Goal: Find specific fact: Find specific fact

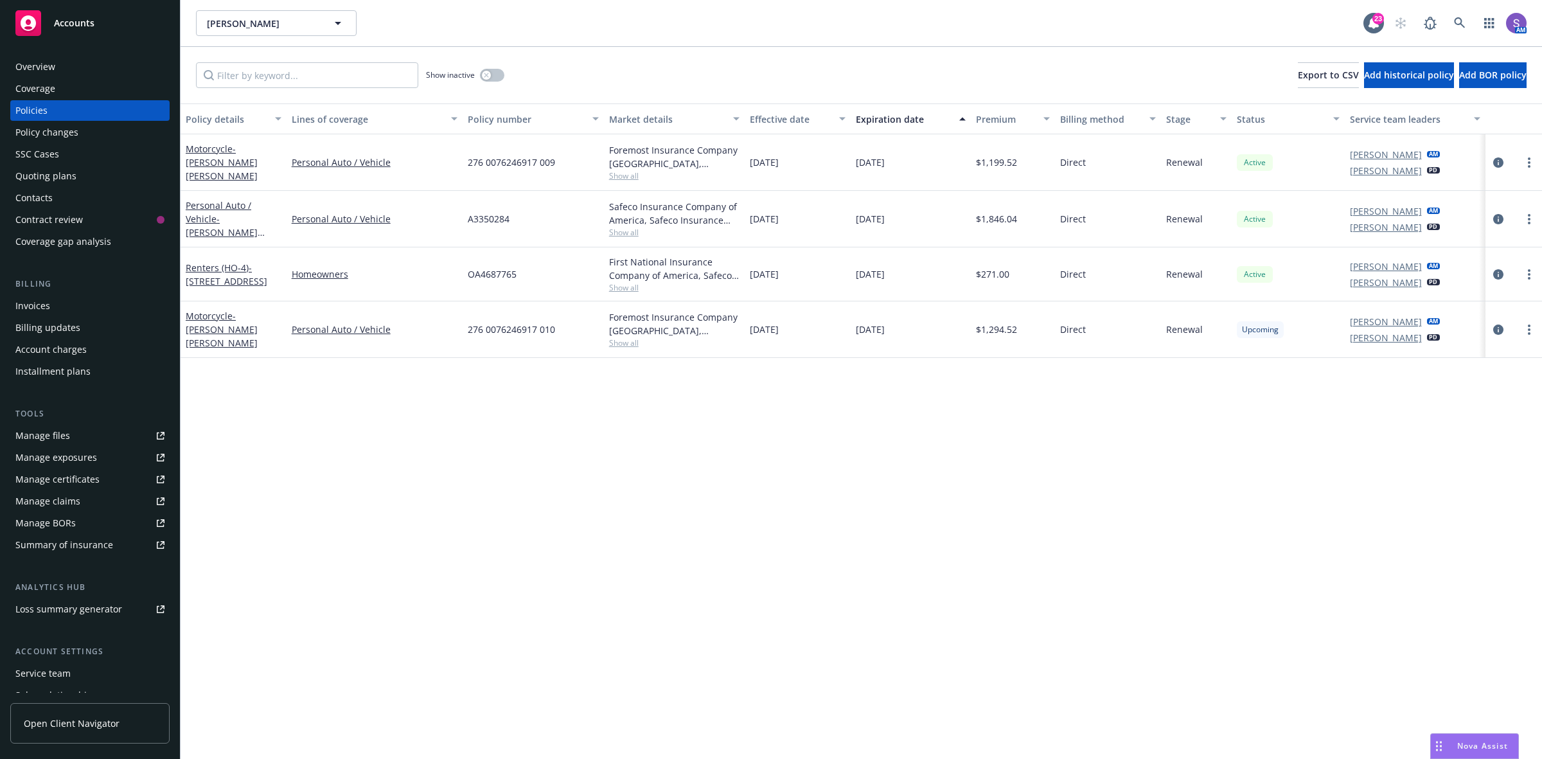
click at [1465, 542] on div "Policy details Lines of coverage Policy number Market details Effective date Ex…" at bounding box center [862, 430] width 1362 height 655
click at [1459, 26] on icon at bounding box center [1460, 23] width 12 height 12
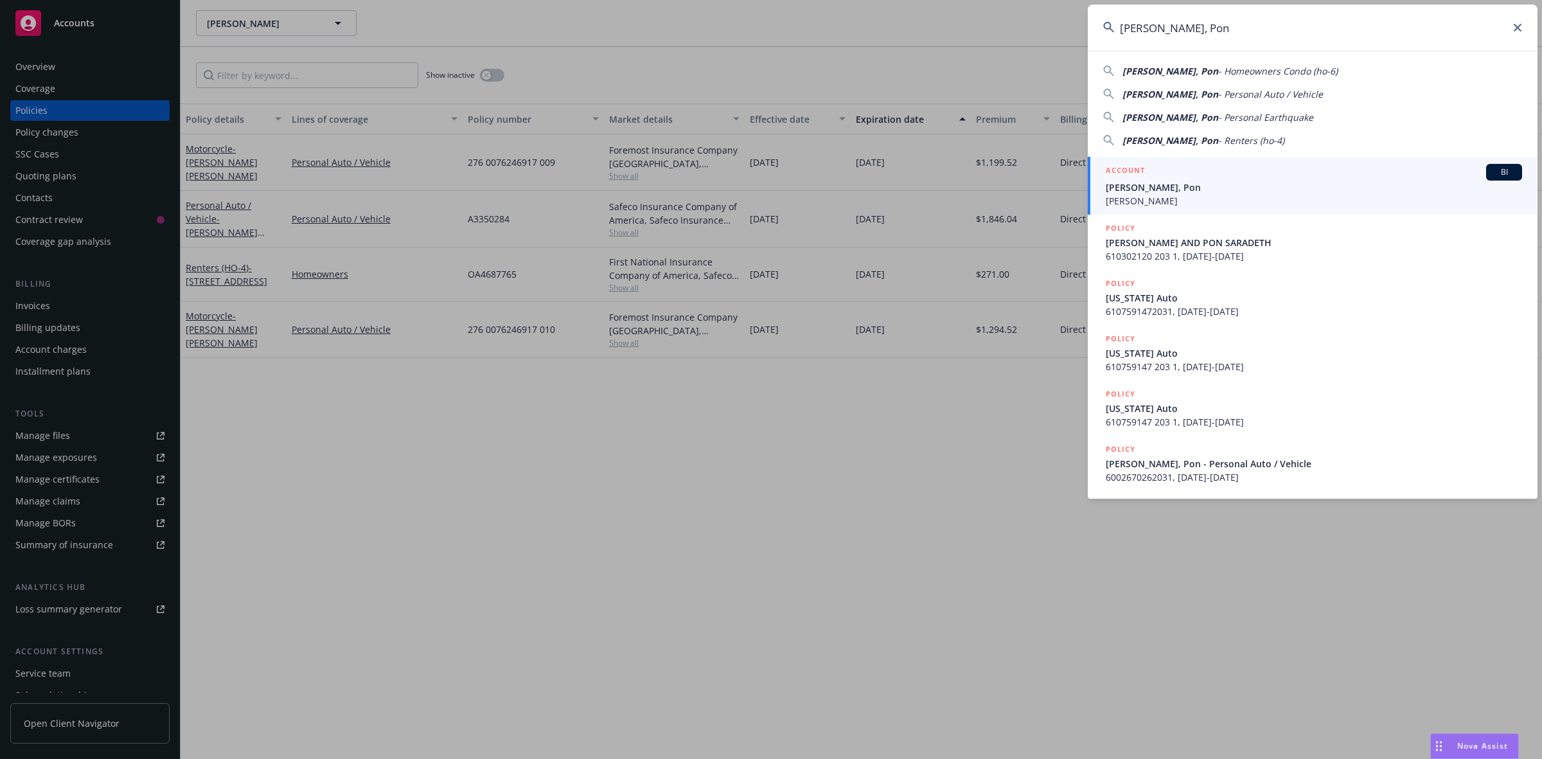
type input "[PERSON_NAME], Pon"
click at [1182, 191] on span "[PERSON_NAME], Pon" at bounding box center [1314, 187] width 416 height 13
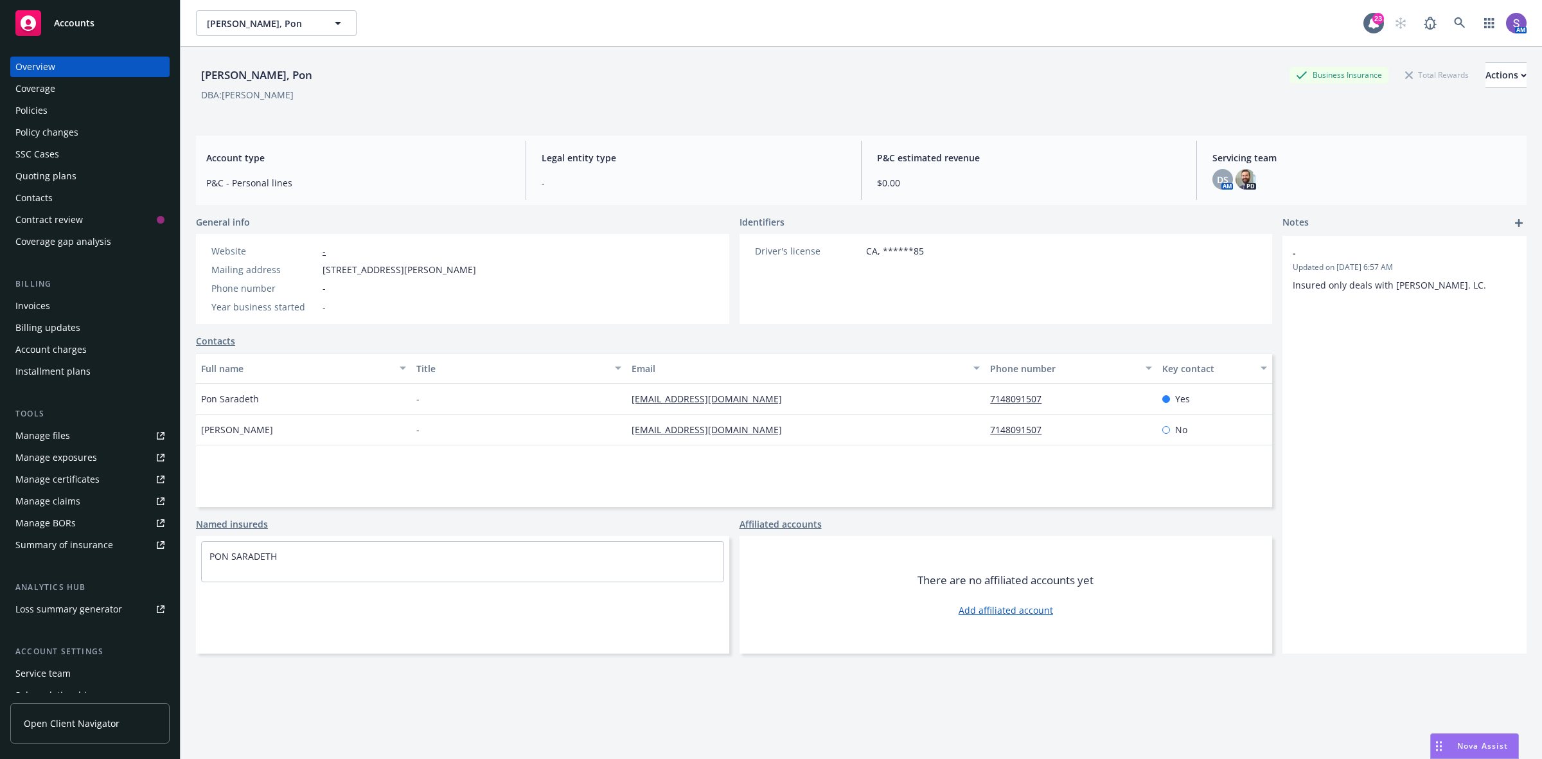
click at [457, 271] on span "[STREET_ADDRESS][PERSON_NAME]" at bounding box center [400, 269] width 154 height 13
copy span "92868"
